Goal: Obtain resource: Download file/media

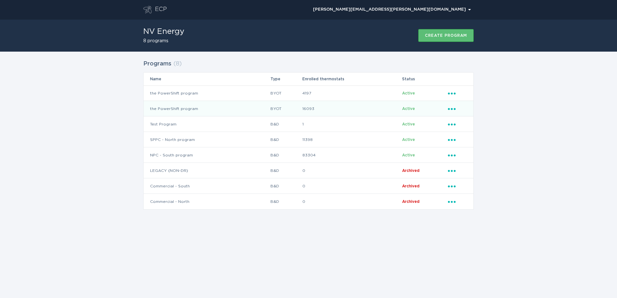
click at [453, 109] on icon "Ellipsis" at bounding box center [452, 107] width 9 height 5
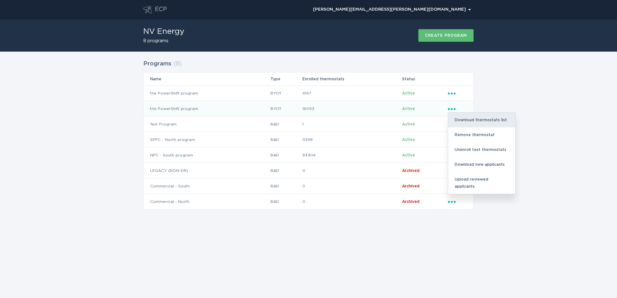
click at [457, 118] on div "Download thermostats list" at bounding box center [481, 120] width 67 height 15
click at [114, 76] on div "Programs ( 8 ) Name Type Enrolled thermostats Status the PowerShift program BYO…" at bounding box center [308, 139] width 617 height 174
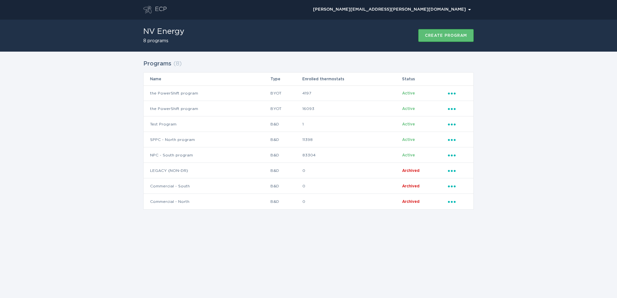
click at [590, 45] on div "NV Energy 8 programs Create program" at bounding box center [308, 35] width 617 height 32
click at [451, 91] on icon "Ellipsis" at bounding box center [452, 92] width 9 height 5
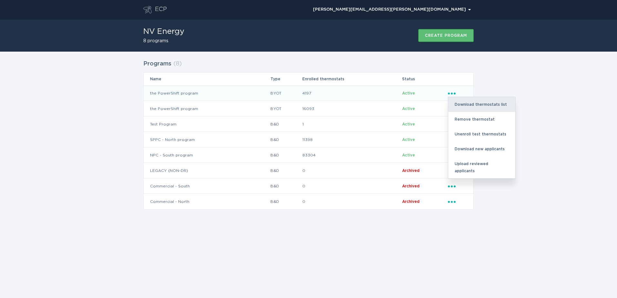
click at [463, 106] on div "Download thermostats list" at bounding box center [481, 104] width 67 height 15
click at [533, 75] on div "Programs ( 8 ) Name Type Enrolled thermostats Status the PowerShift program BYO…" at bounding box center [308, 139] width 617 height 174
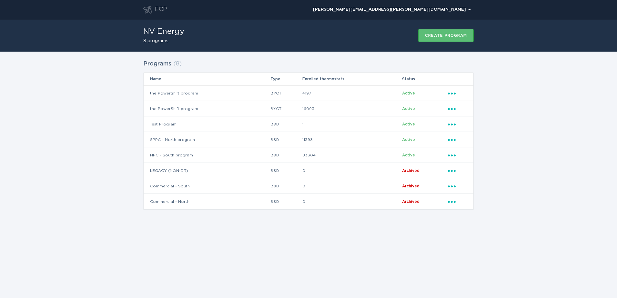
drag, startPoint x: 556, startPoint y: 125, endPoint x: 333, endPoint y: 10, distance: 251.3
click at [556, 125] on div "Programs ( 8 ) Name Type Enrolled thermostats Status the PowerShift program BYO…" at bounding box center [308, 139] width 617 height 174
